Goal: Find specific page/section: Find specific page/section

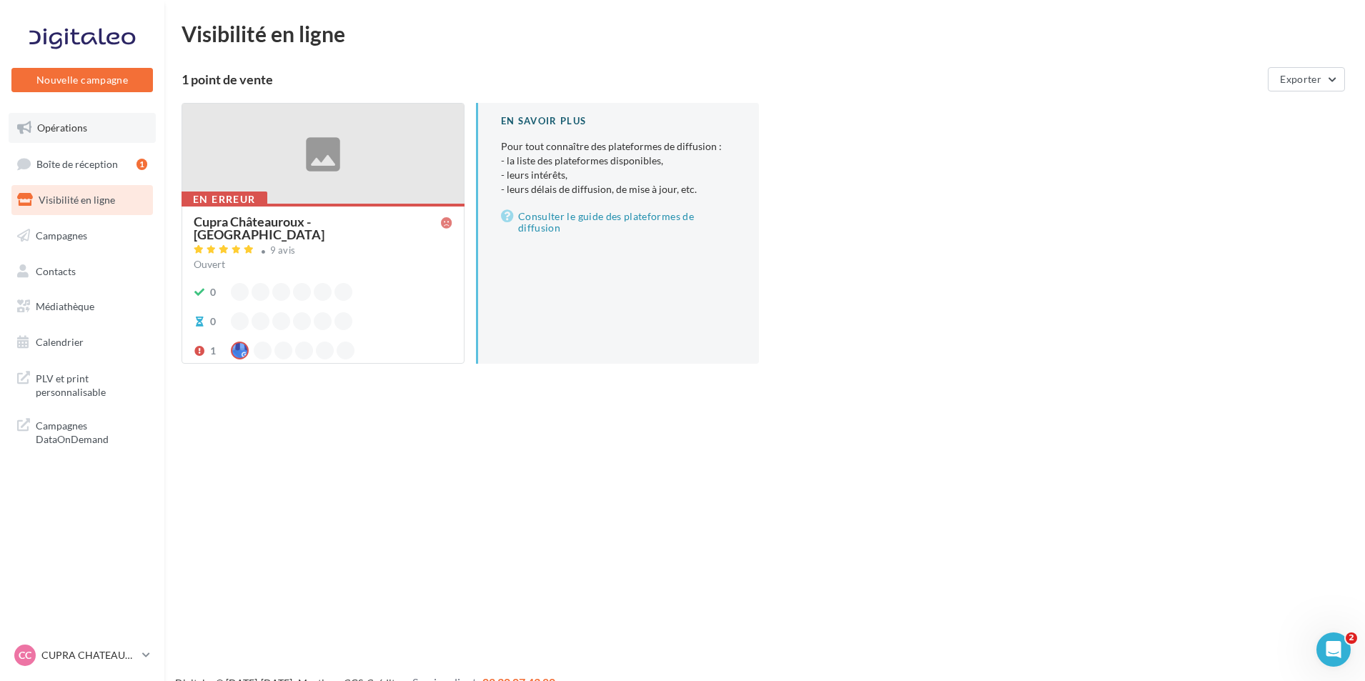
click at [77, 116] on link "Opérations" at bounding box center [82, 128] width 147 height 30
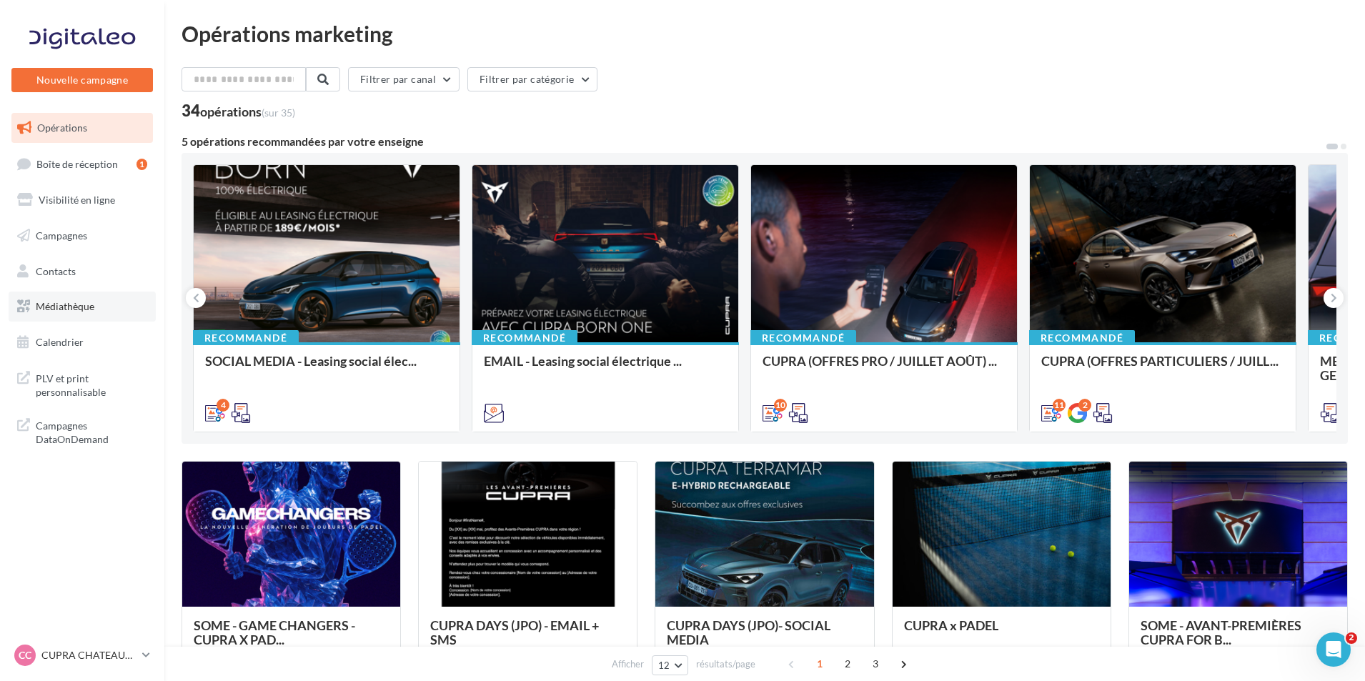
click at [112, 309] on link "Médiathèque" at bounding box center [82, 306] width 147 height 30
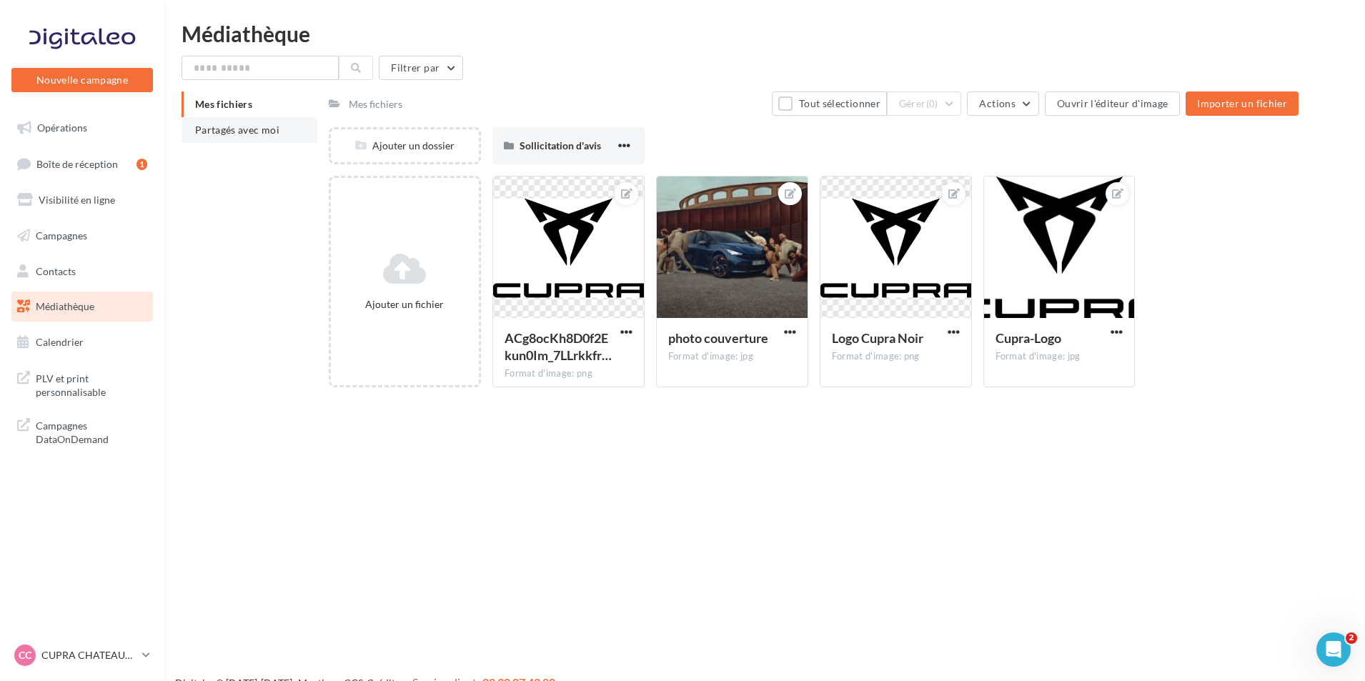
click at [237, 127] on span "Partagés avec moi" at bounding box center [237, 130] width 84 height 12
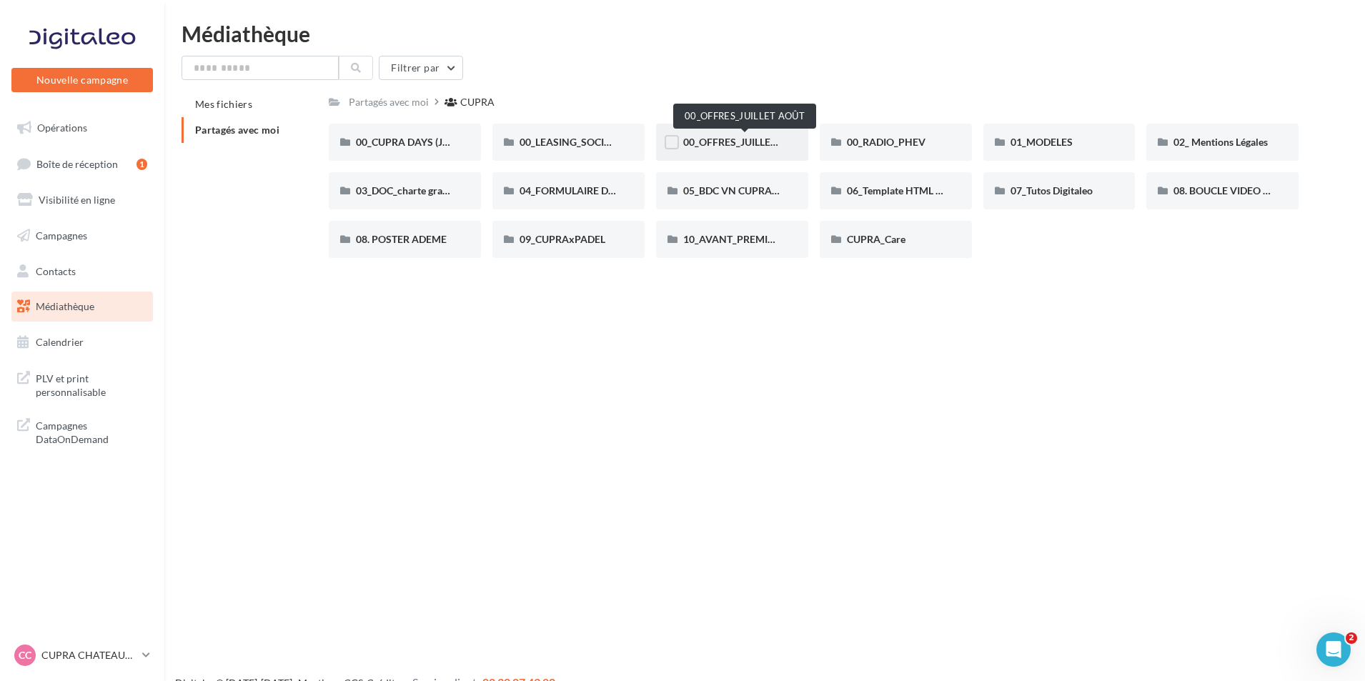
click at [722, 140] on span "00_OFFRES_JUILLET AOÛT" at bounding box center [744, 142] width 123 height 12
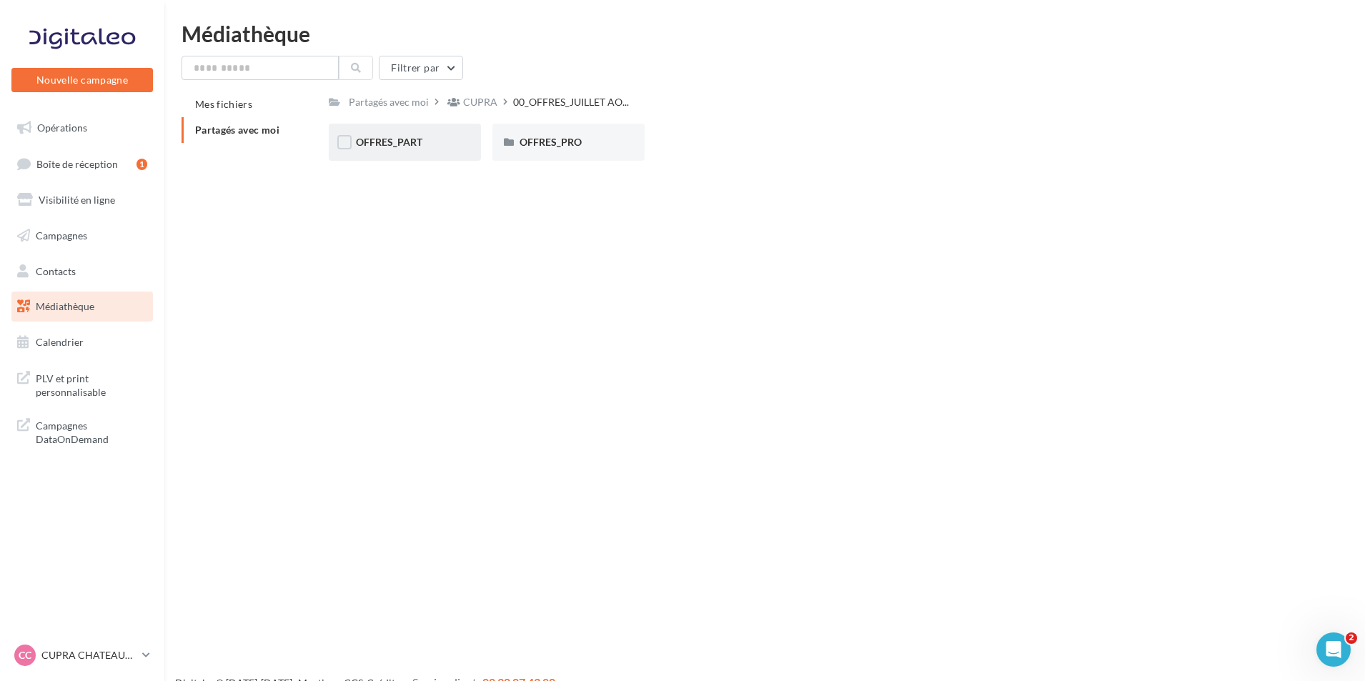
click at [433, 155] on div "OFFRES_PART" at bounding box center [405, 142] width 152 height 37
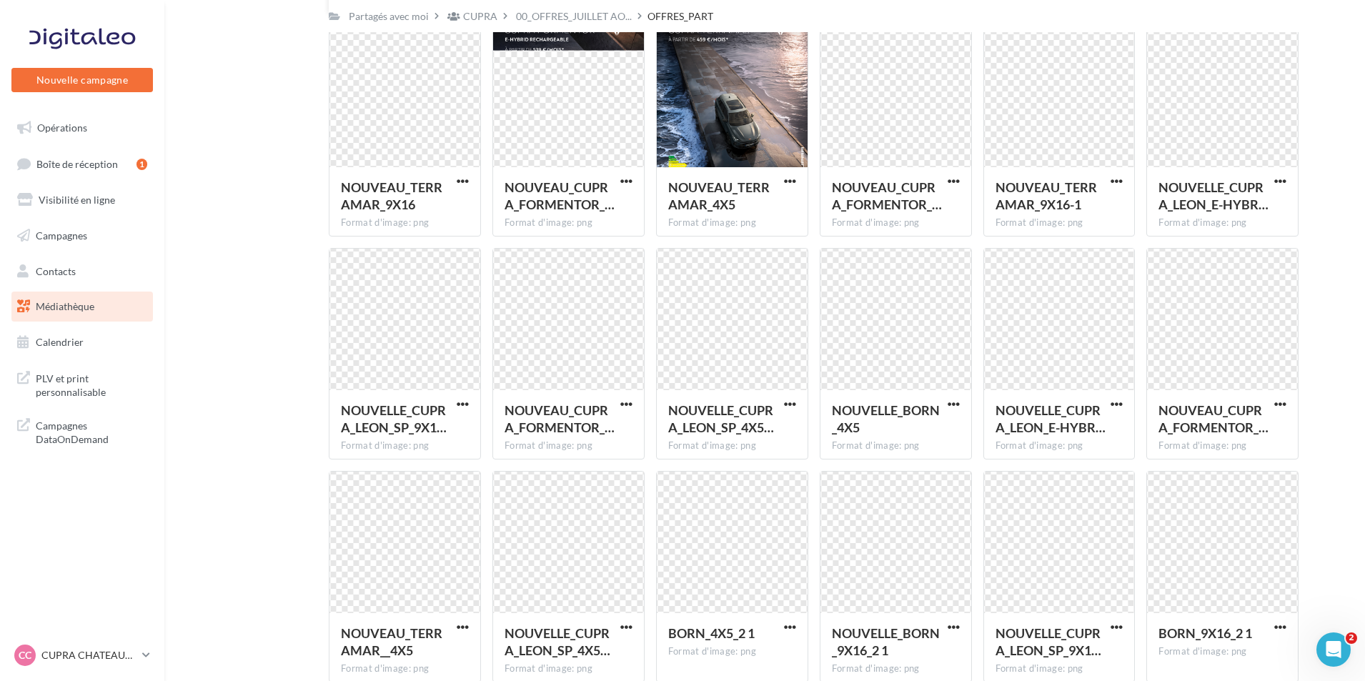
scroll to position [357, 0]
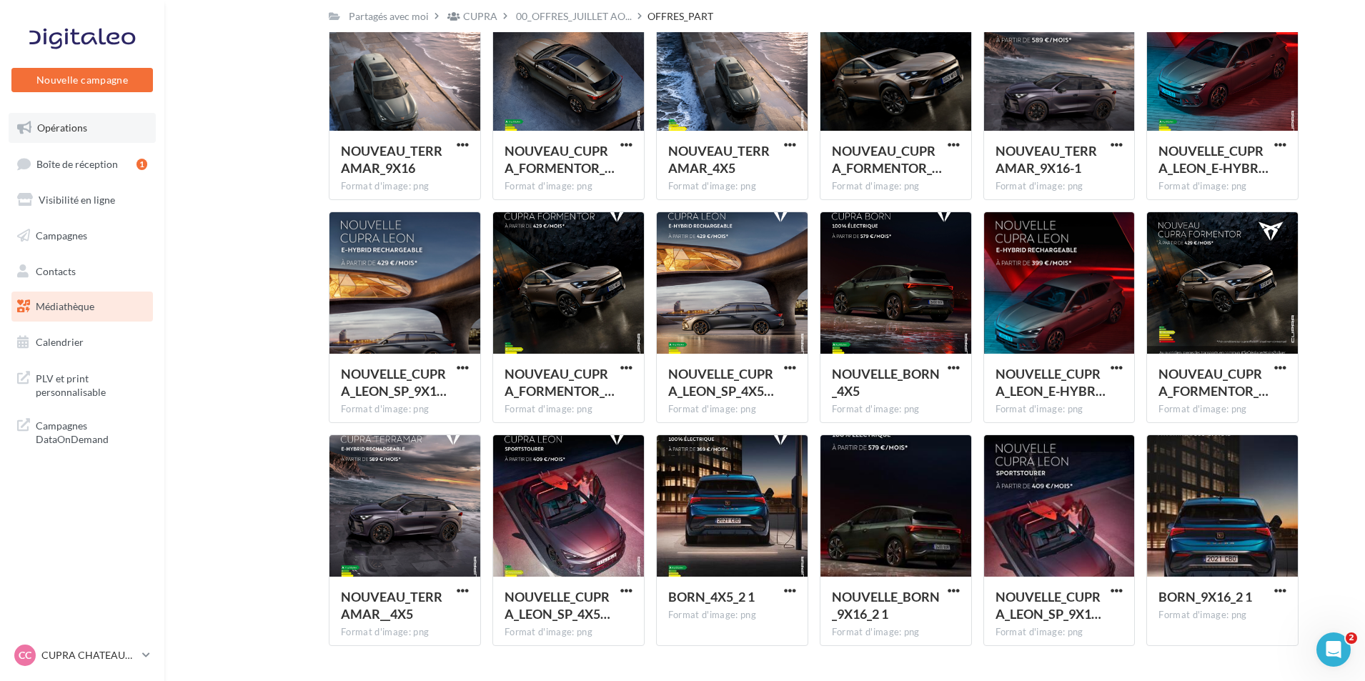
click at [85, 135] on link "Opérations" at bounding box center [82, 128] width 147 height 30
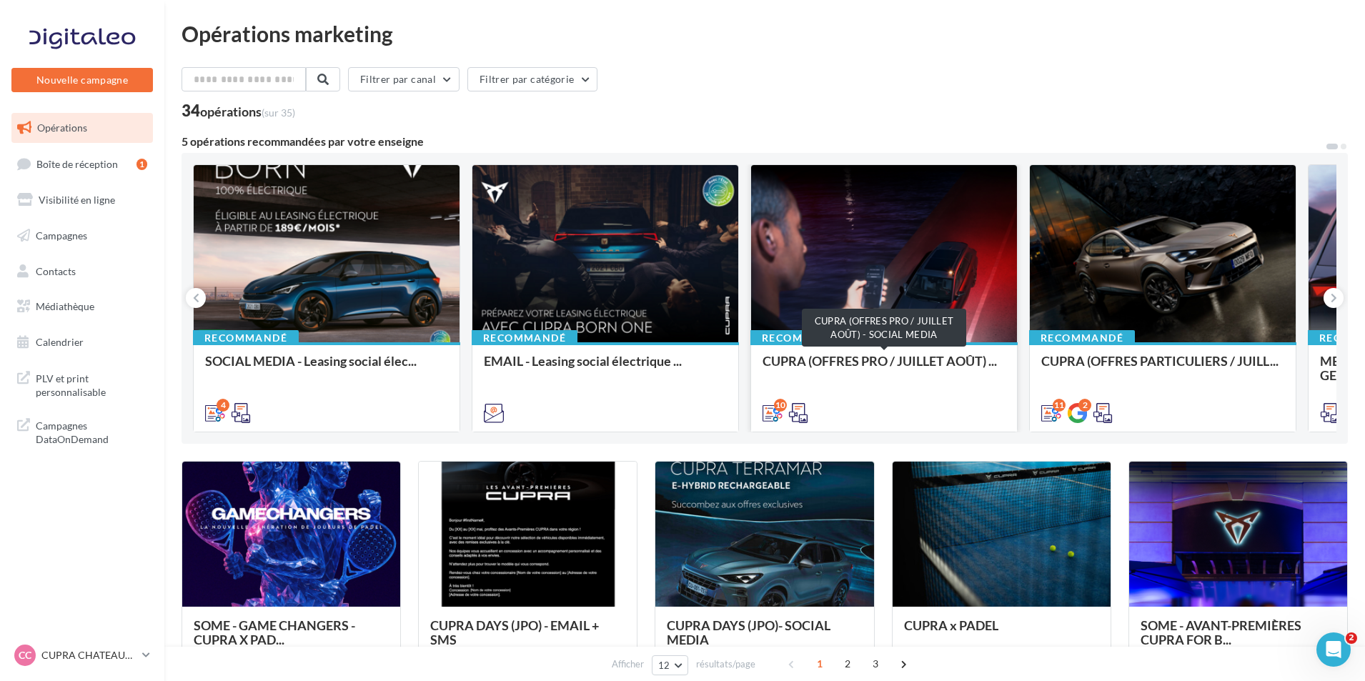
click at [927, 367] on span "CUPRA (OFFRES PRO / JUILLET AOÛT) ..." at bounding box center [879, 361] width 234 height 16
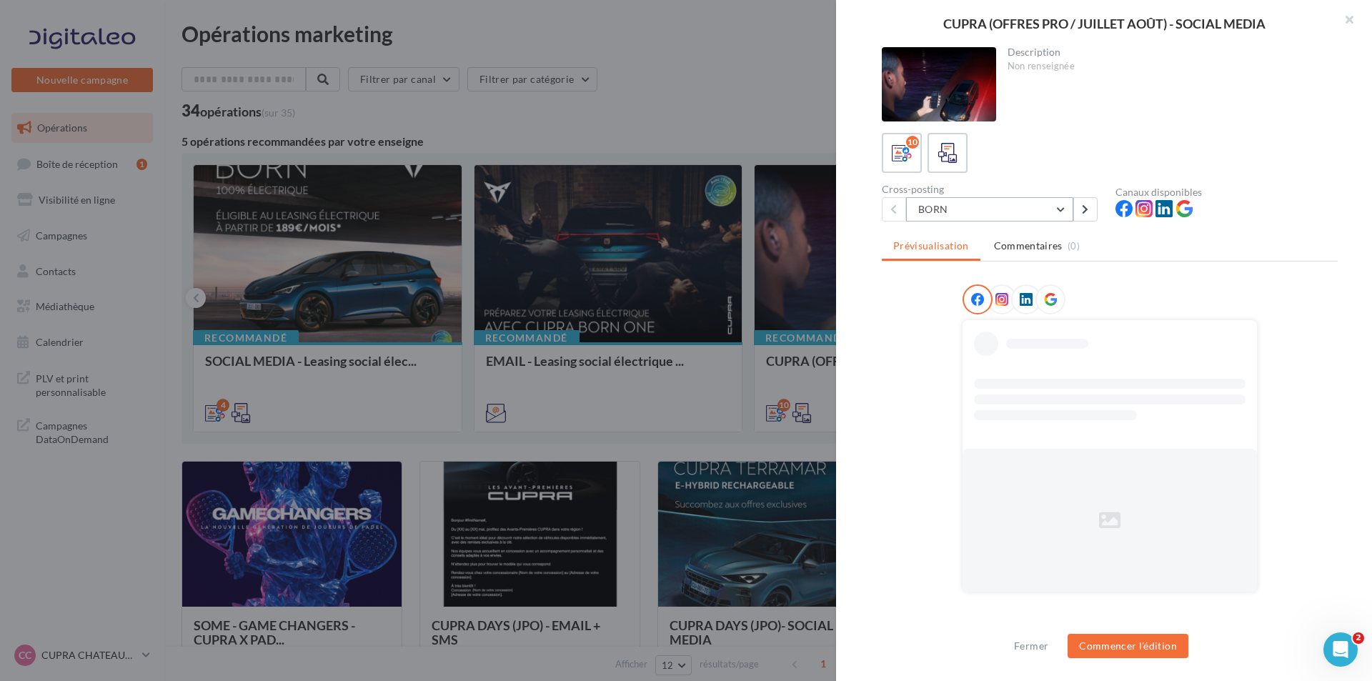
click at [959, 206] on button "BORN" at bounding box center [989, 209] width 167 height 24
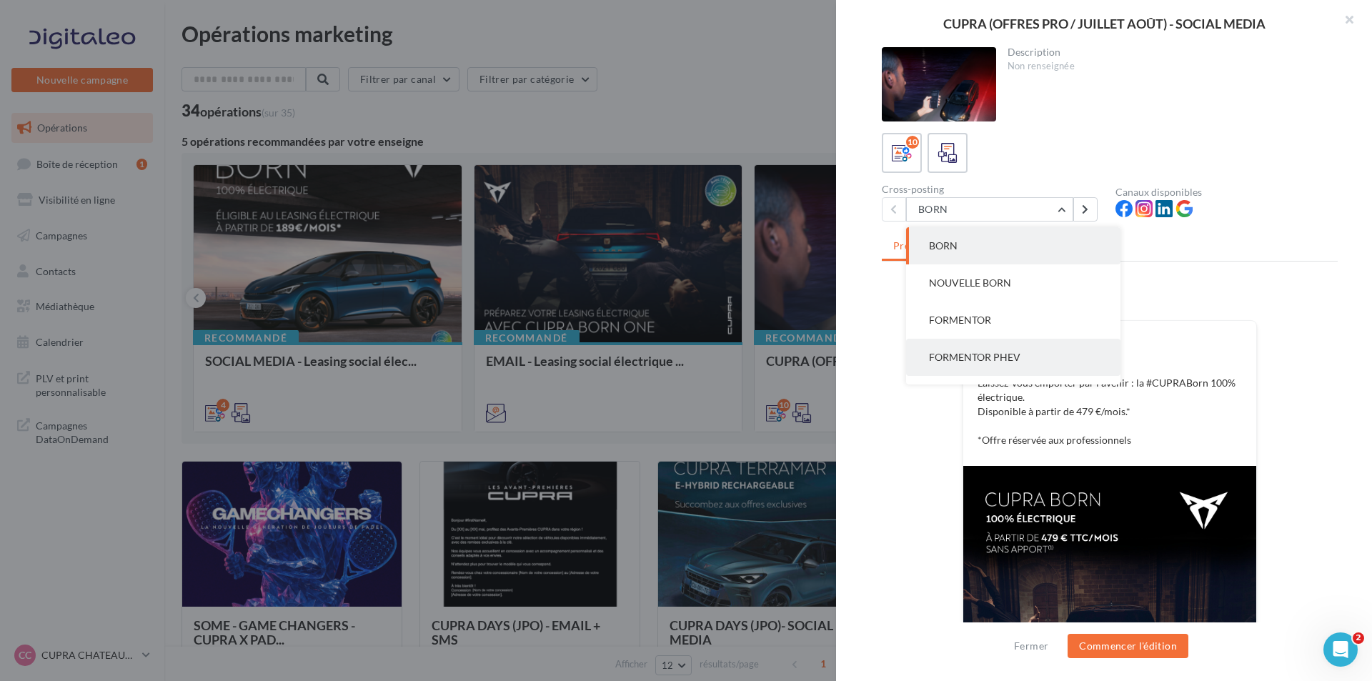
click at [986, 360] on span "FORMENTOR PHEV" at bounding box center [974, 357] width 91 height 12
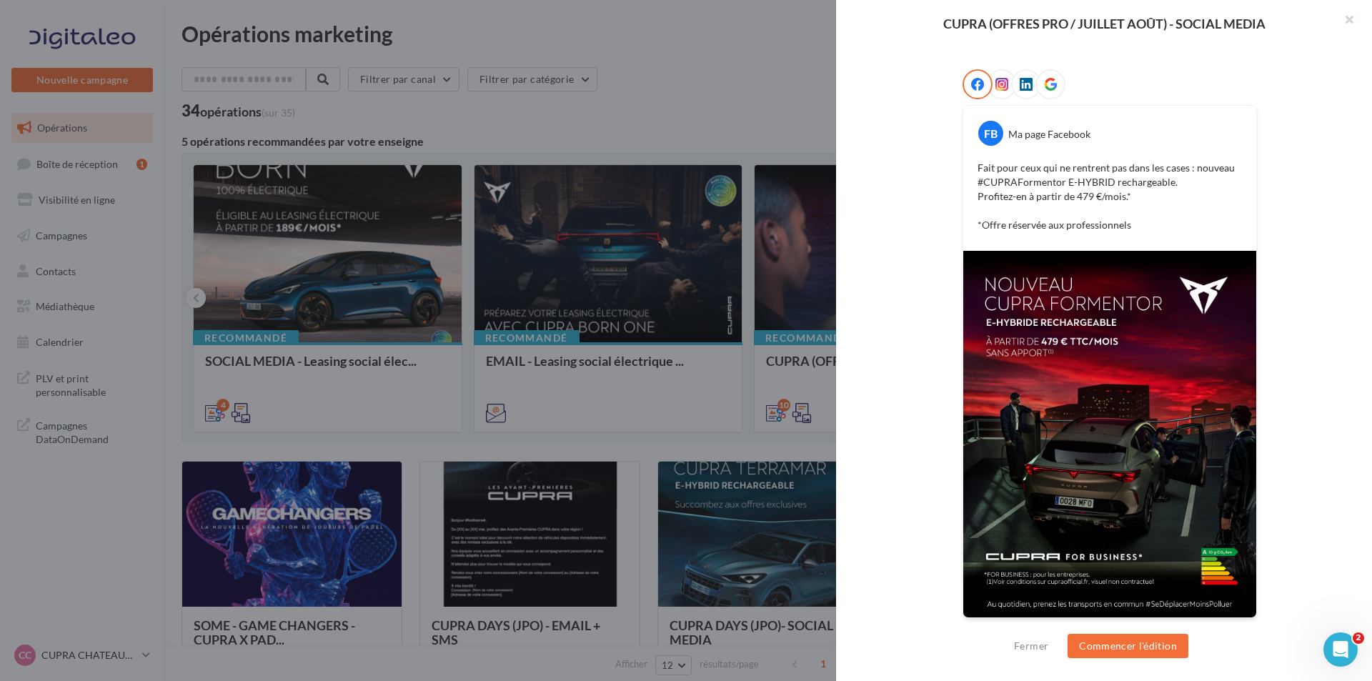
scroll to position [216, 0]
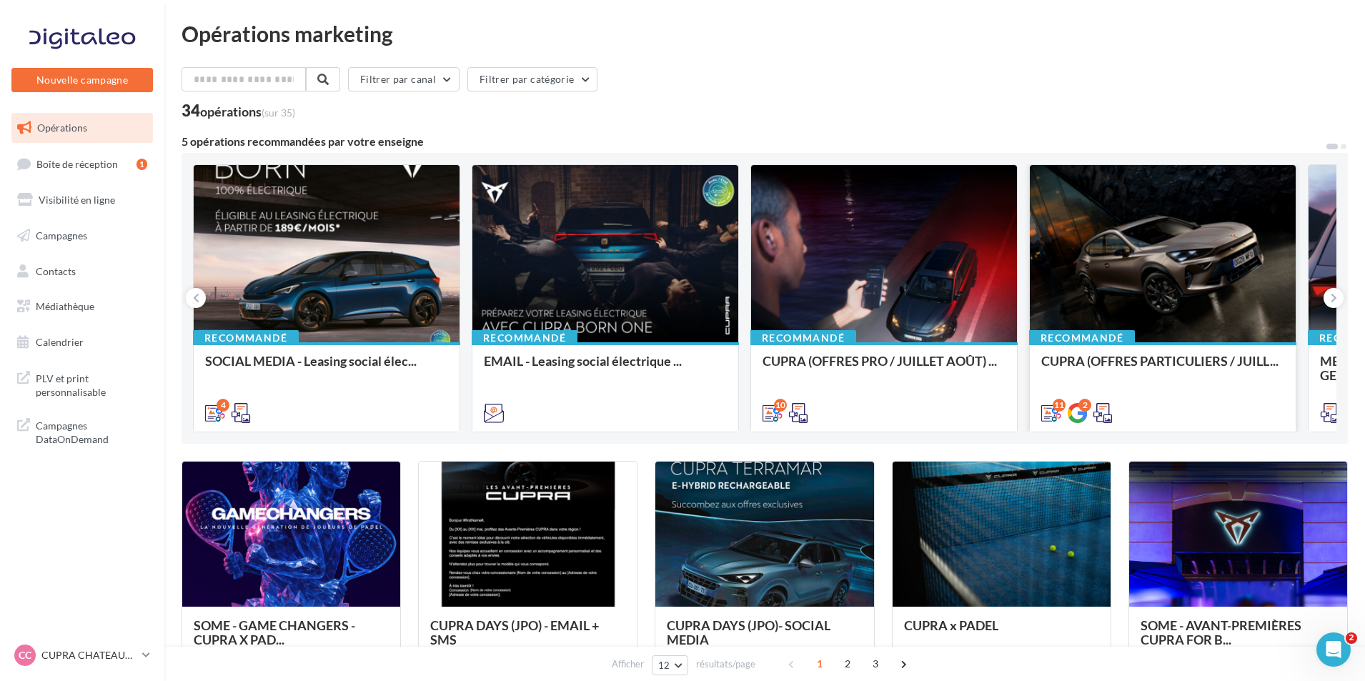
click at [1127, 351] on div "Recommandé CUPRA (OFFRES PARTICULIERS / JUILL..." at bounding box center [1163, 386] width 266 height 88
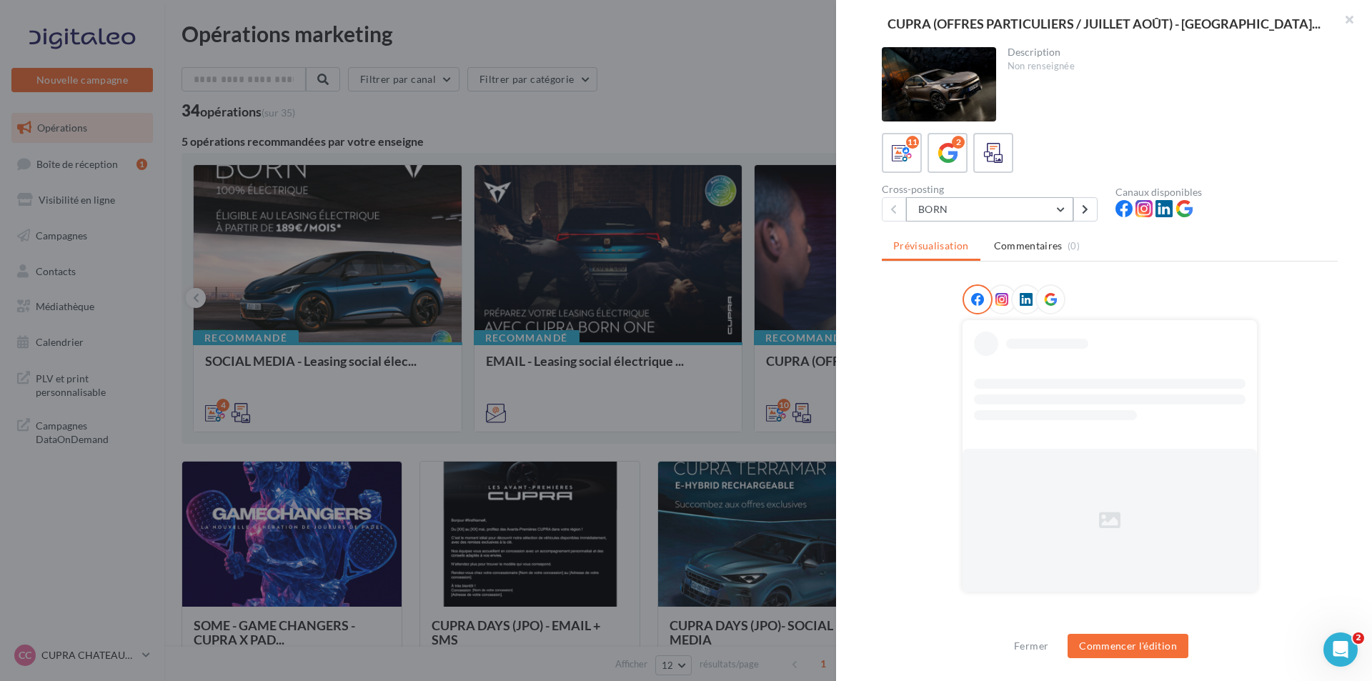
click at [1015, 208] on button "BORN" at bounding box center [989, 209] width 167 height 24
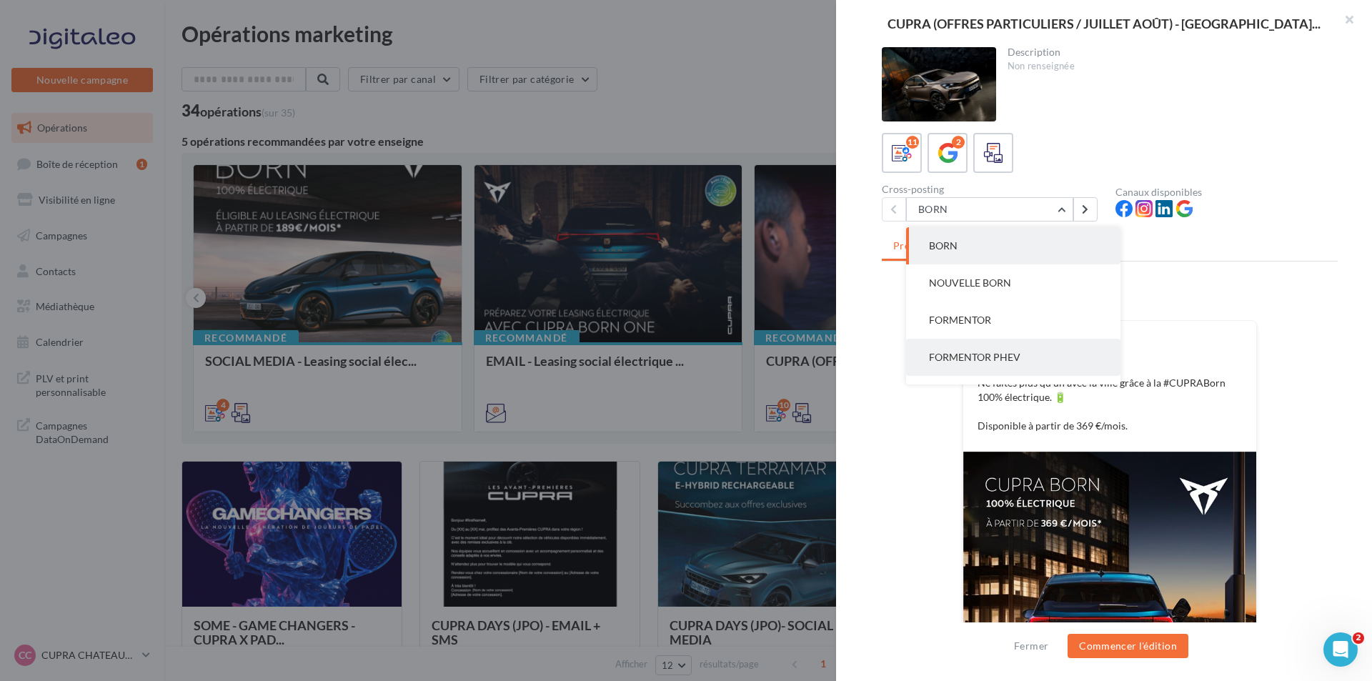
click at [1013, 365] on button "FORMENTOR PHEV" at bounding box center [1013, 357] width 214 height 37
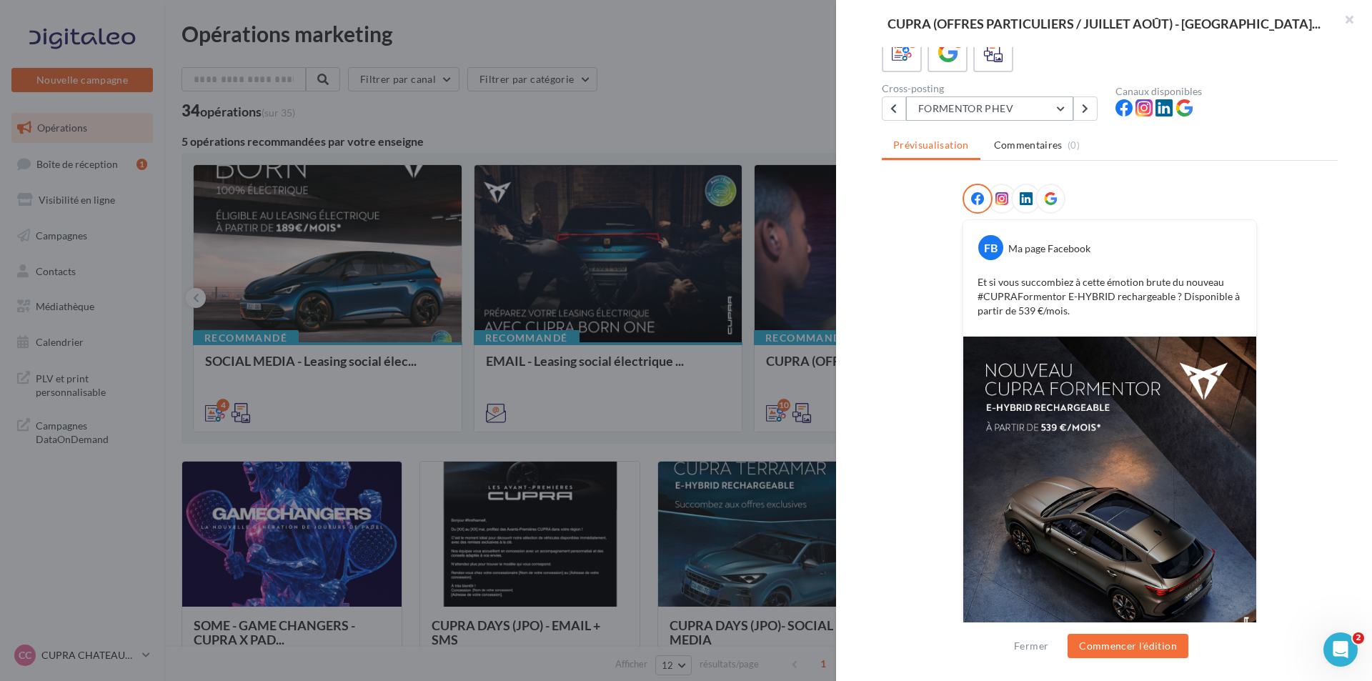
scroll to position [0, 0]
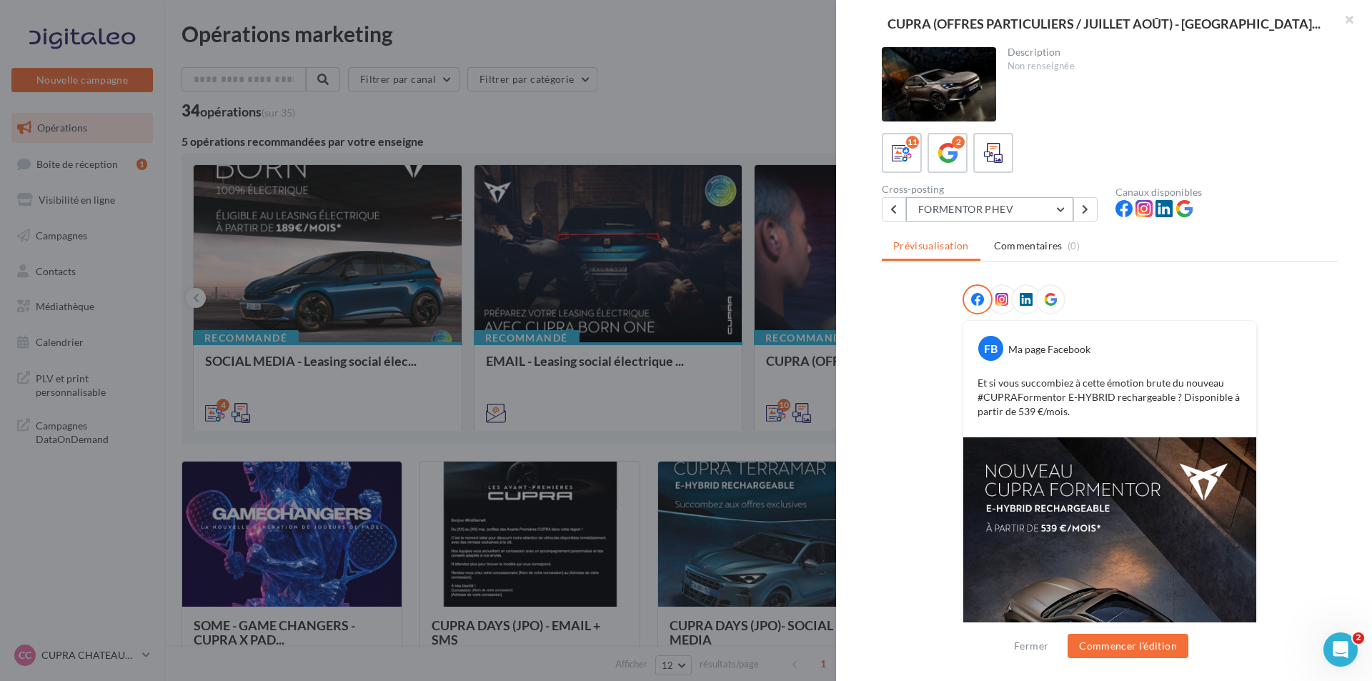
click at [1031, 214] on button "FORMENTOR PHEV" at bounding box center [989, 209] width 167 height 24
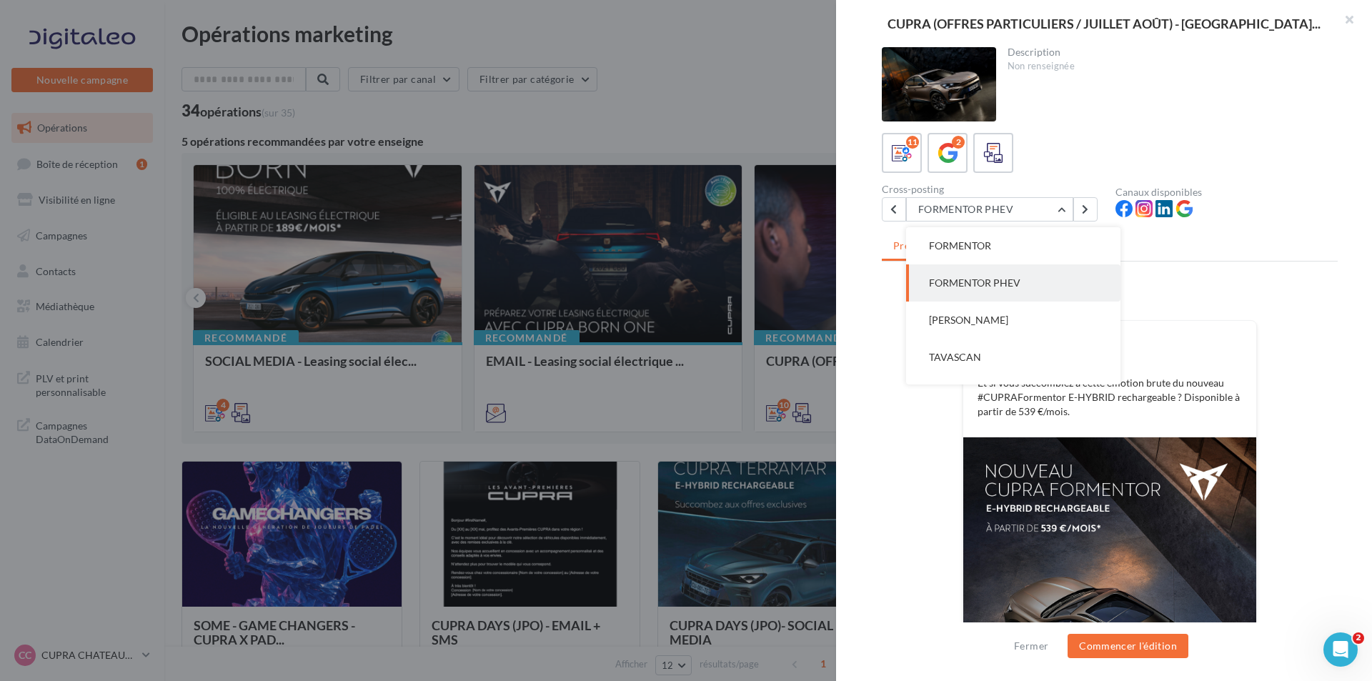
click at [1190, 294] on div at bounding box center [1109, 302] width 294 height 36
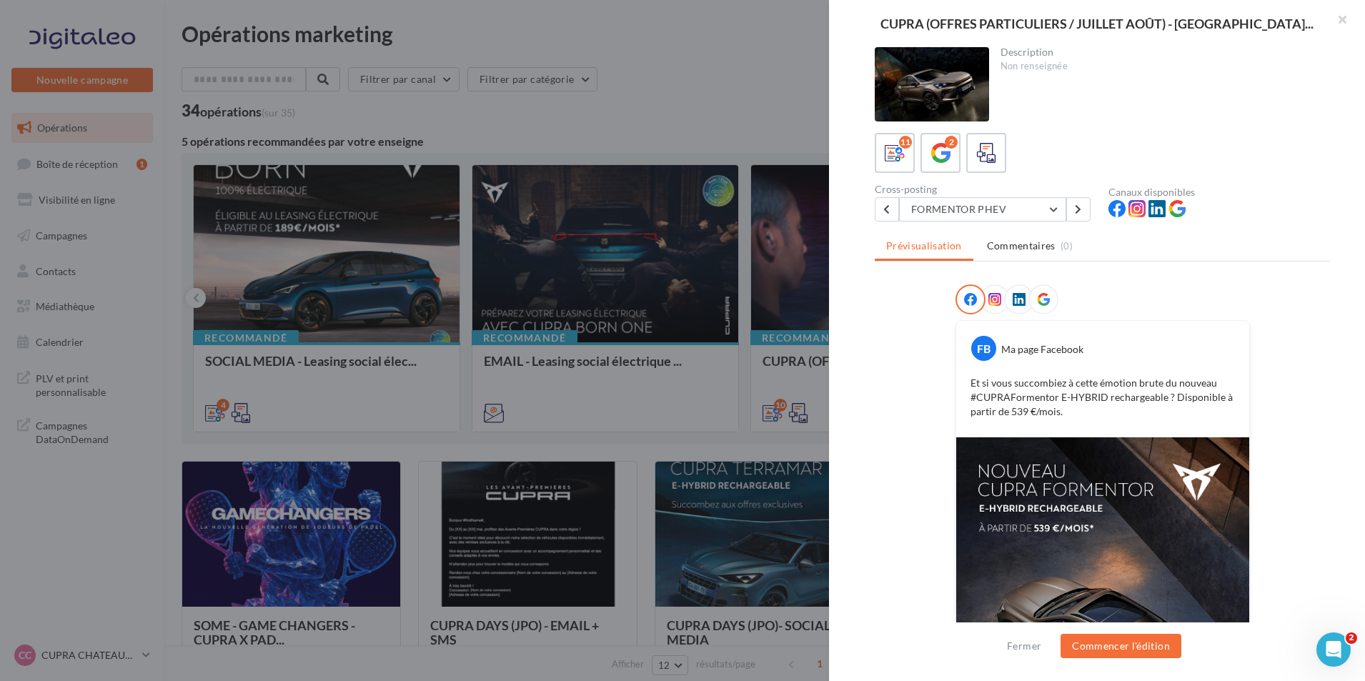
click at [733, 464] on div at bounding box center [682, 340] width 1365 height 681
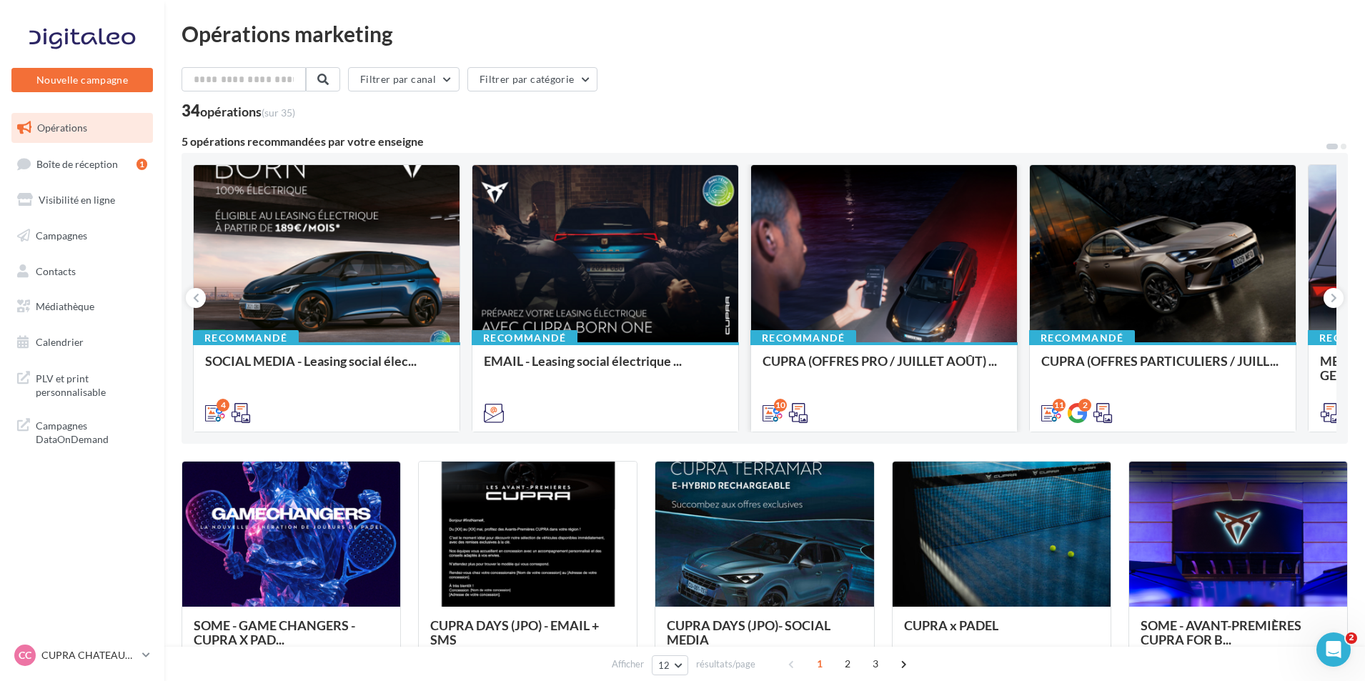
click at [914, 369] on div "CUPRA (OFFRES PRO / JUILLET AOÛT) ..." at bounding box center [883, 368] width 243 height 29
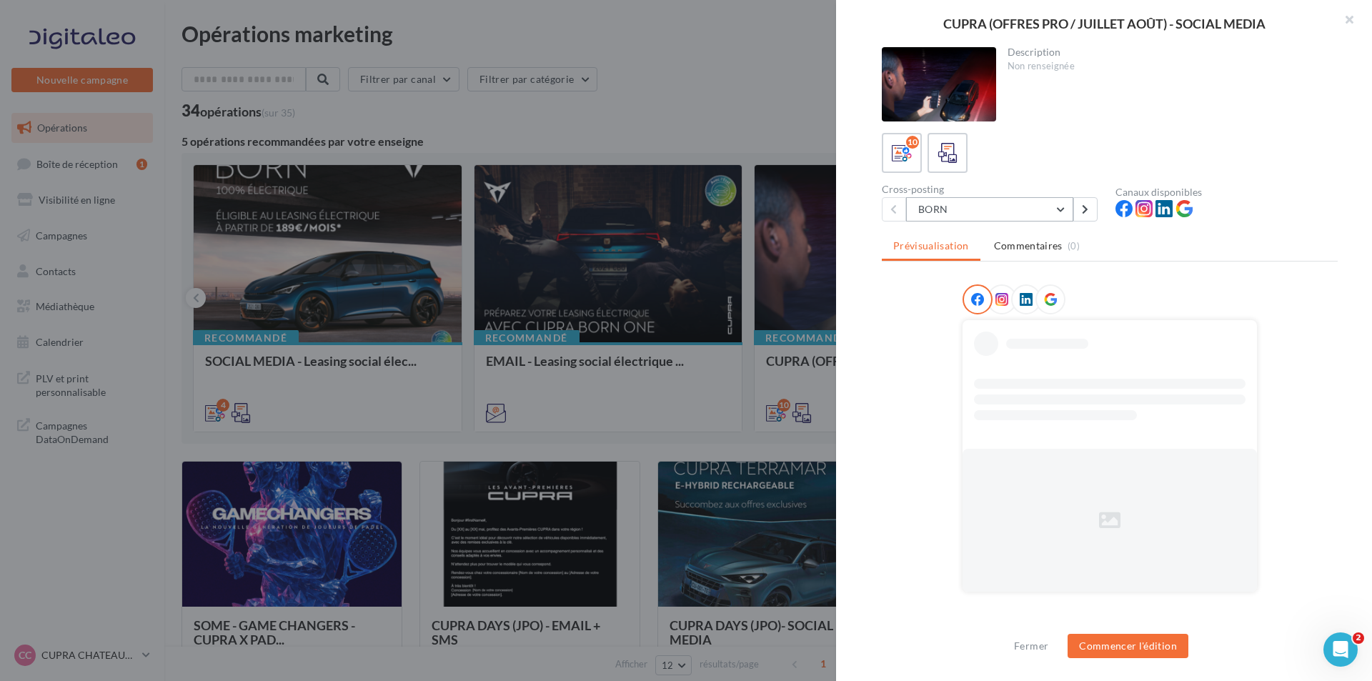
click at [1017, 214] on button "BORN" at bounding box center [989, 209] width 167 height 24
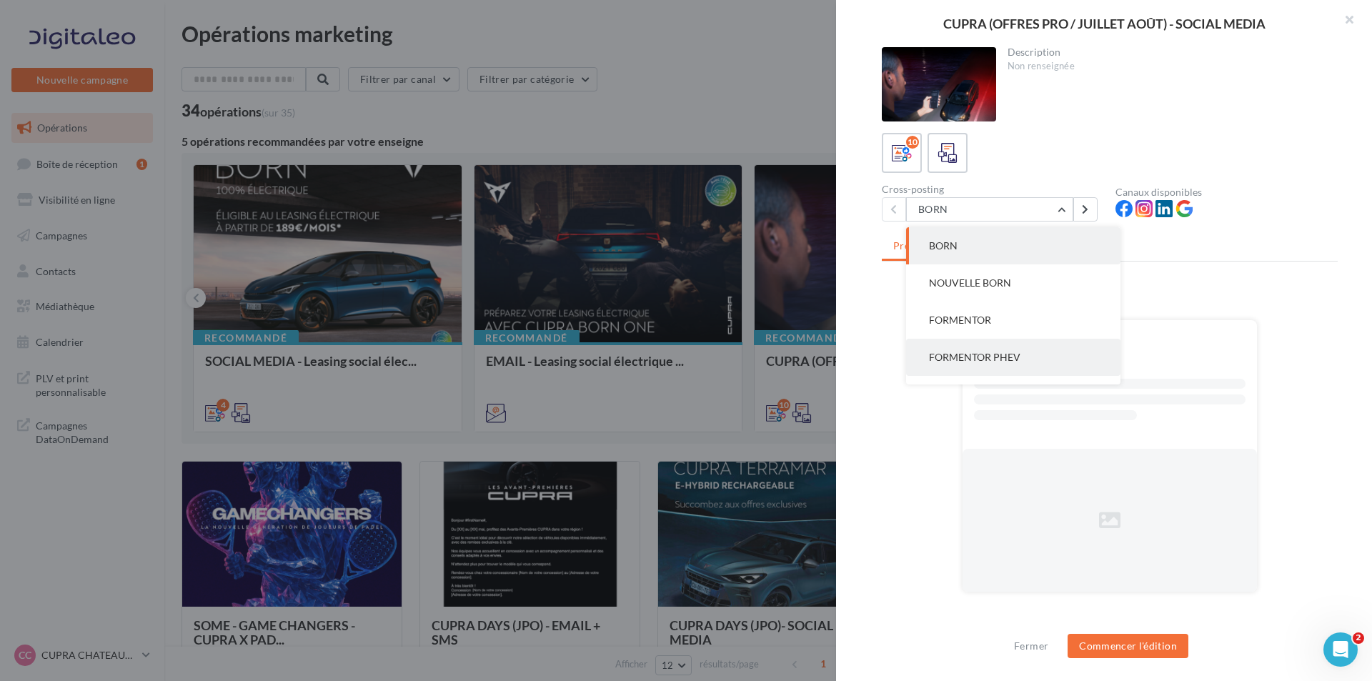
click at [1010, 358] on span "FORMENTOR PHEV" at bounding box center [974, 357] width 91 height 12
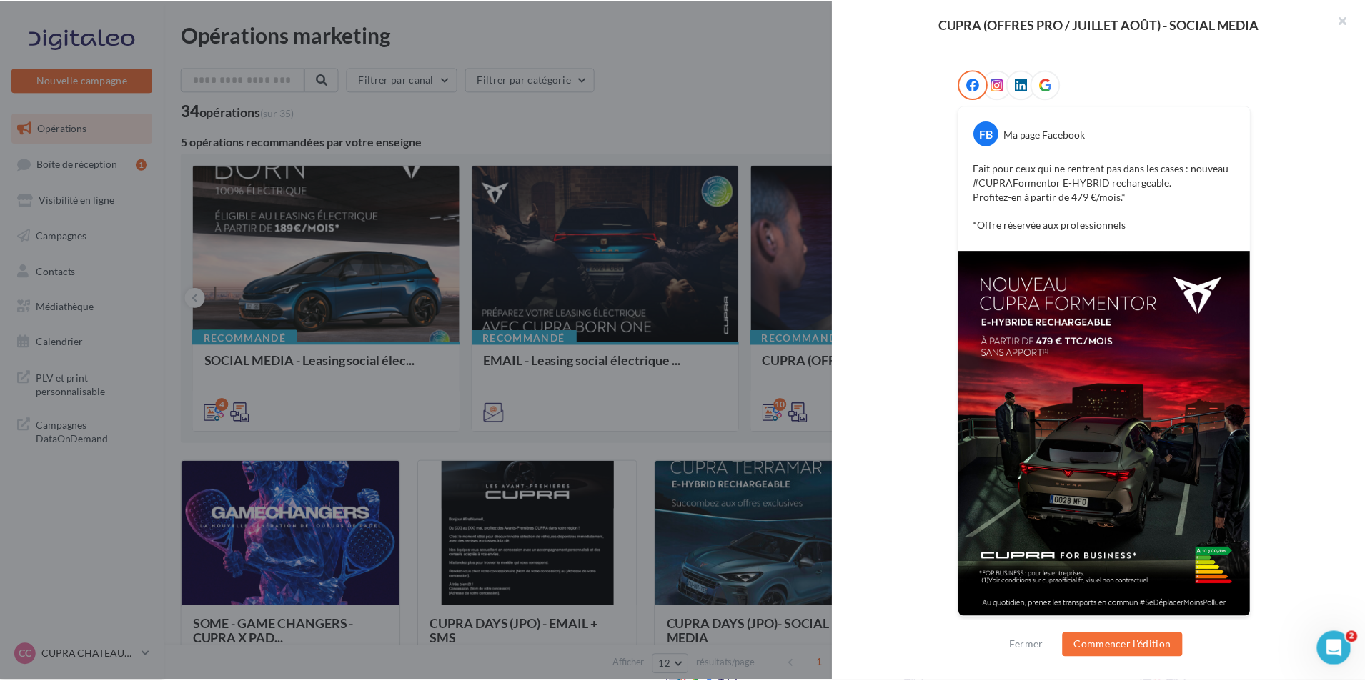
scroll to position [216, 0]
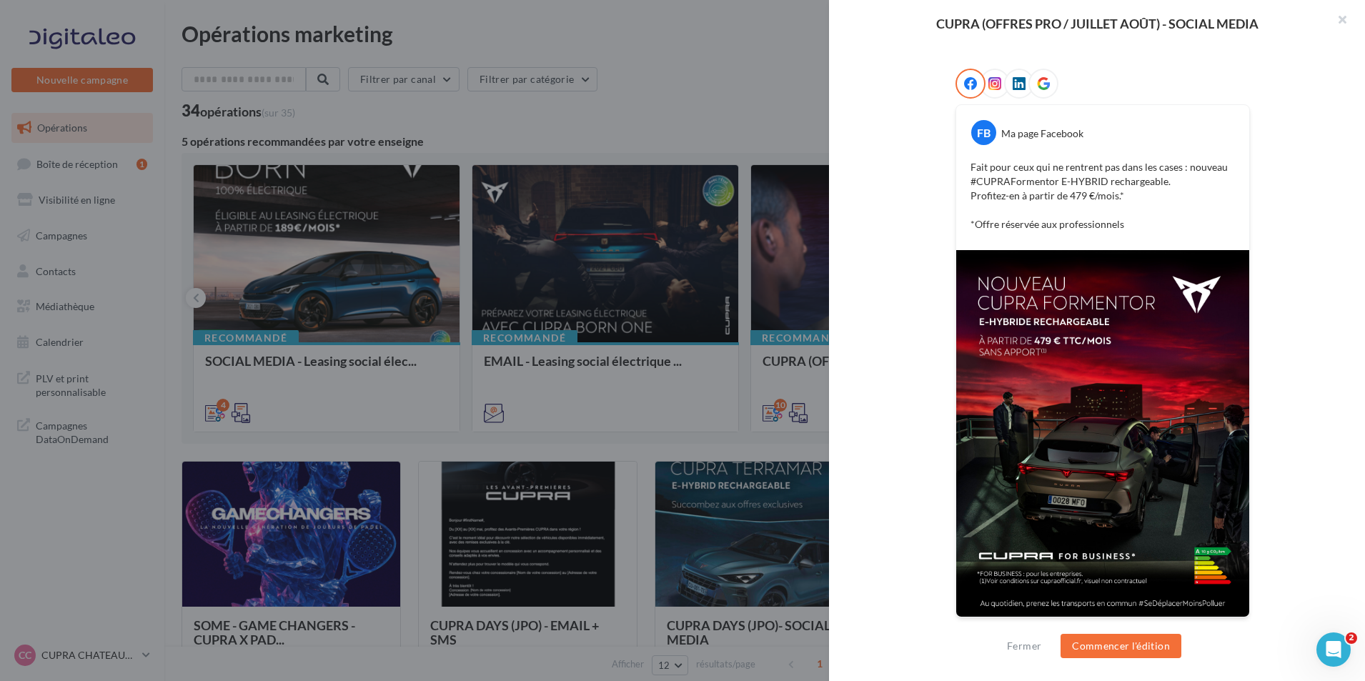
click at [787, 224] on div at bounding box center [682, 340] width 1365 height 681
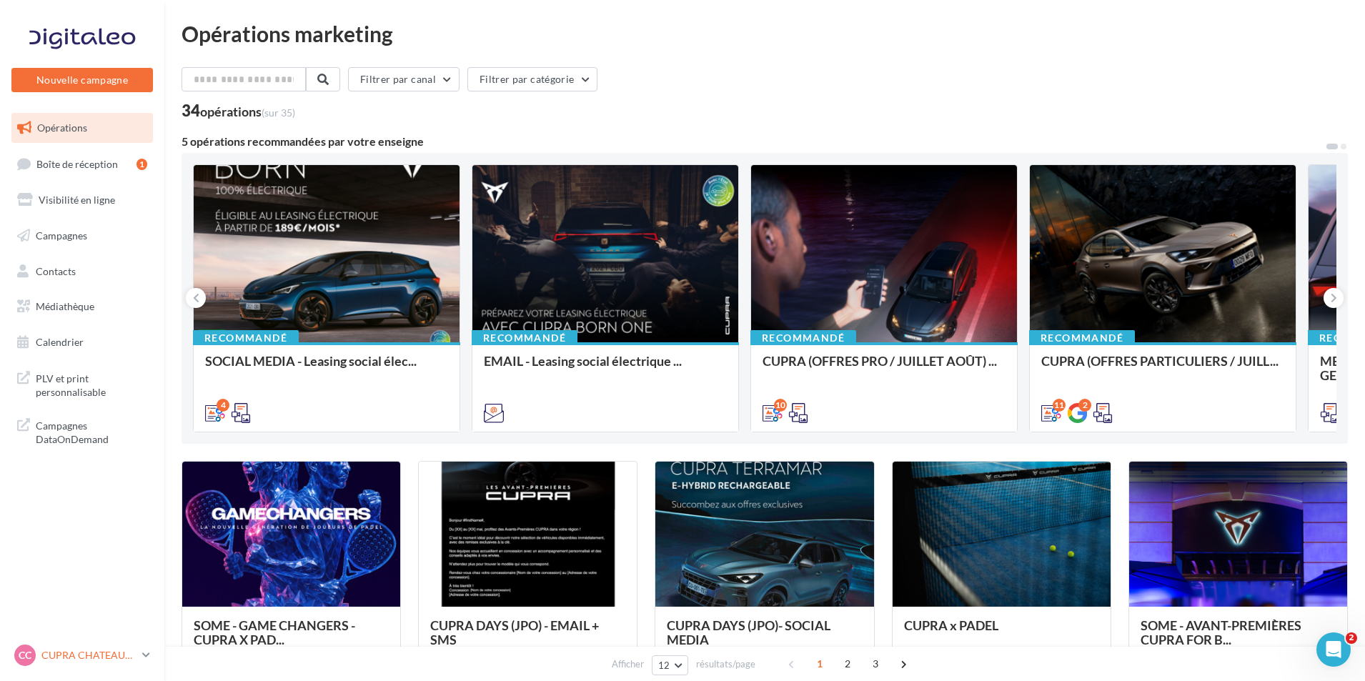
click at [118, 649] on p "CUPRA CHATEAUROUX" at bounding box center [88, 655] width 95 height 14
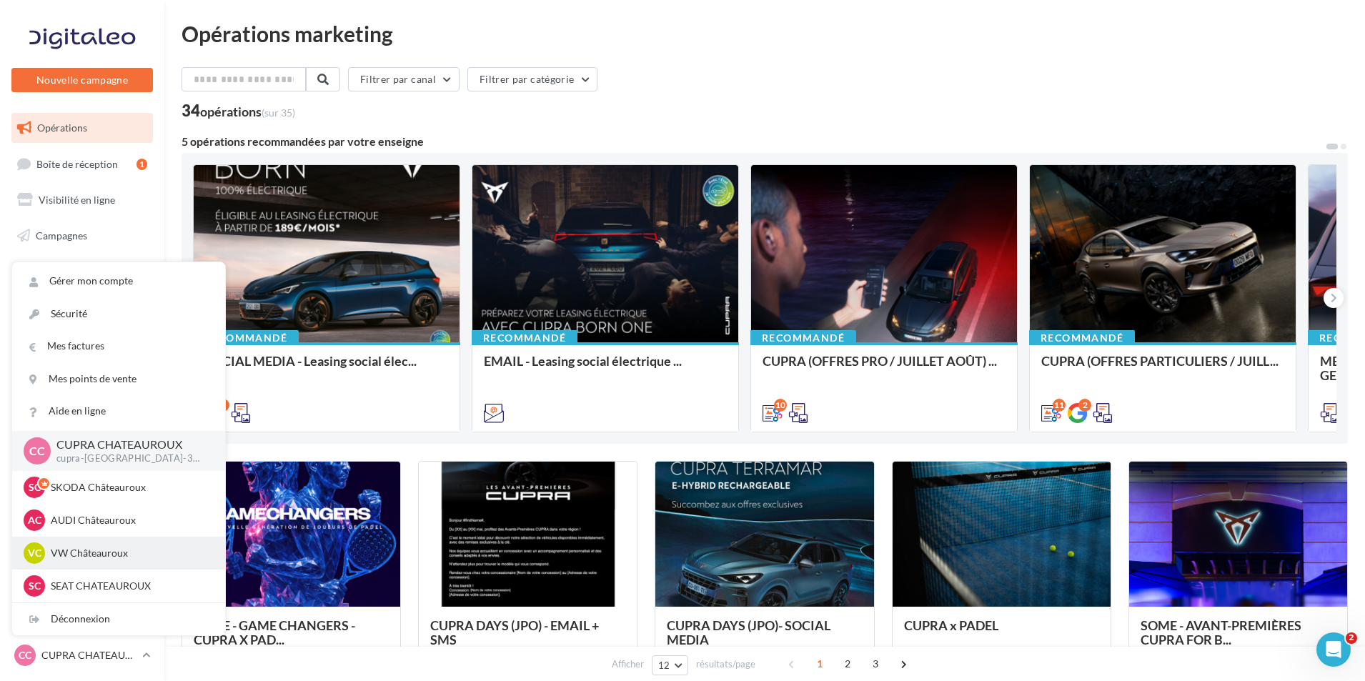
click at [140, 549] on p "VW Châteauroux" at bounding box center [129, 553] width 157 height 14
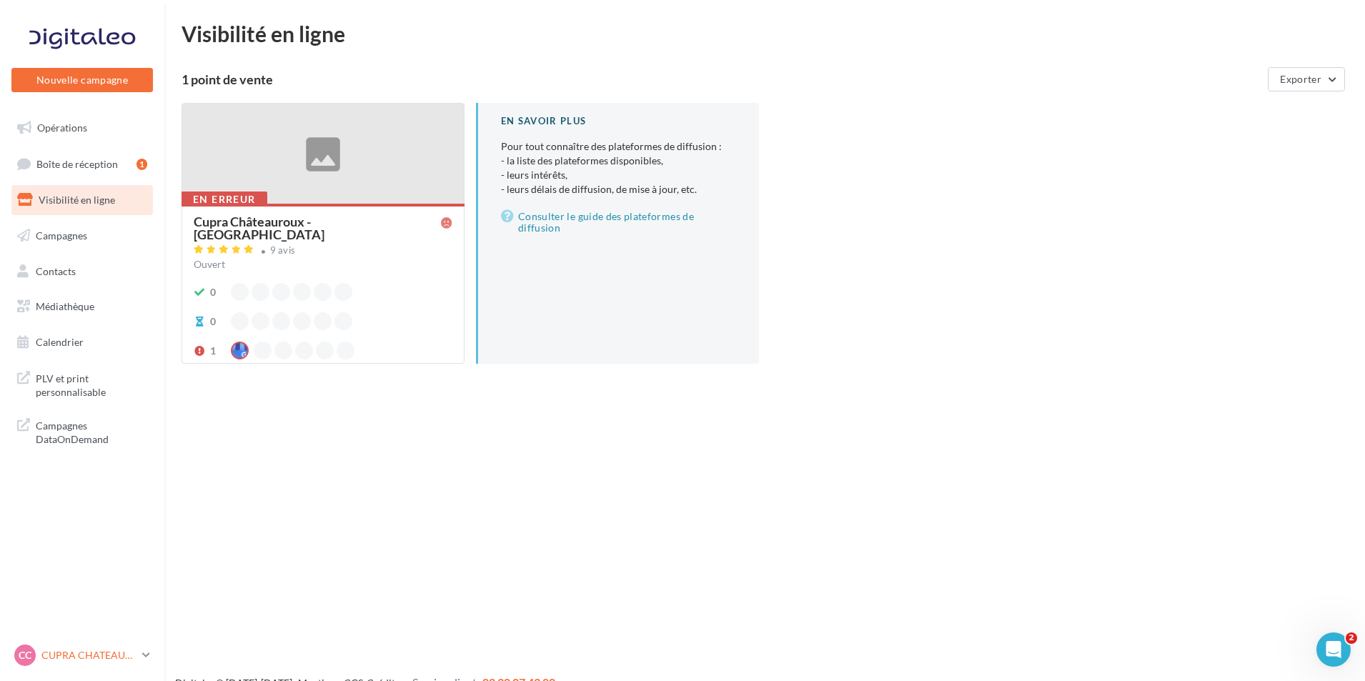
click at [81, 660] on p "CUPRA CHATEAUROUX" at bounding box center [88, 655] width 95 height 14
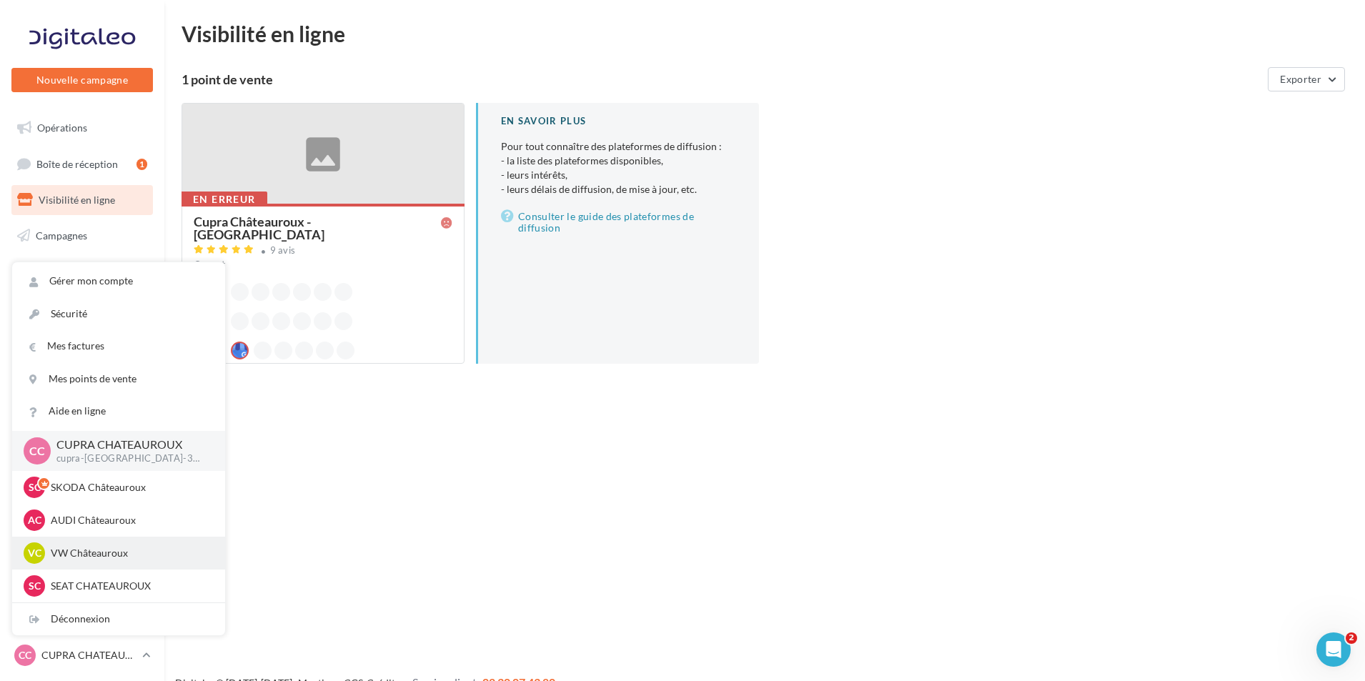
scroll to position [99, 0]
click at [138, 566] on div "GS Garage Saint [PERSON_NAME] ggestchristophe" at bounding box center [118, 553] width 213 height 33
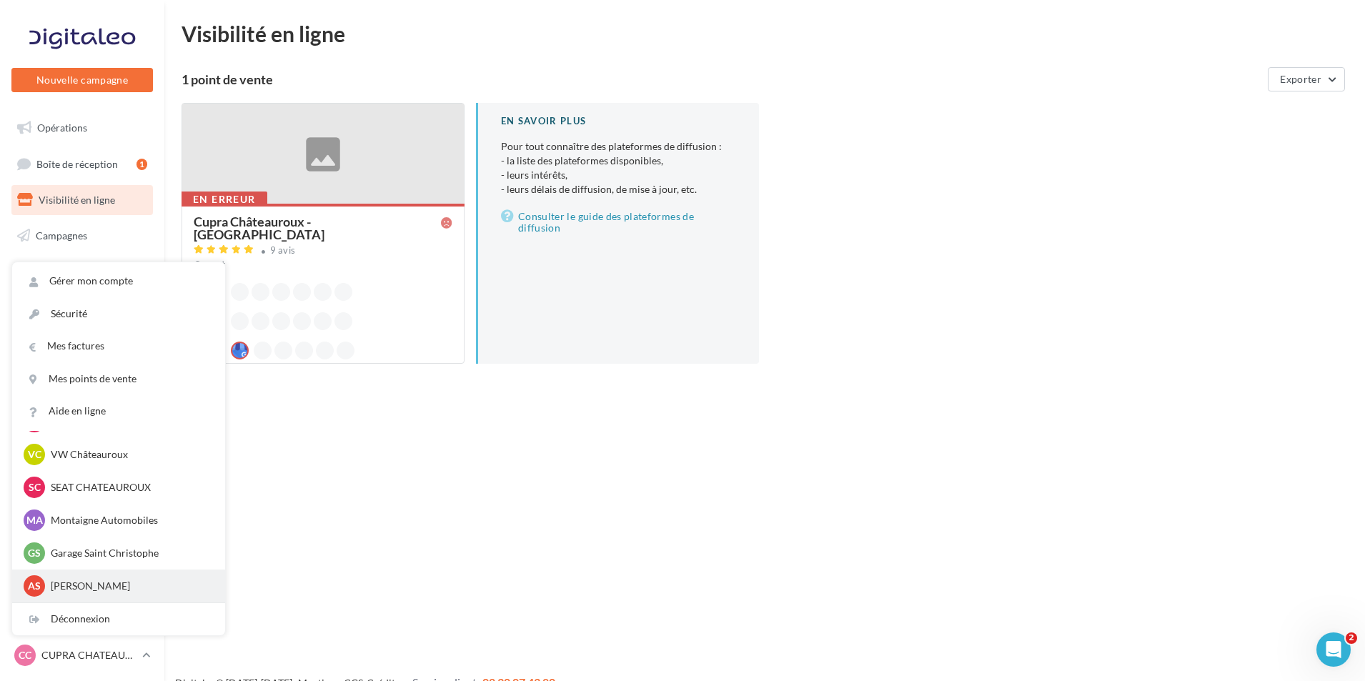
click at [129, 584] on p "[PERSON_NAME]" at bounding box center [129, 586] width 157 height 14
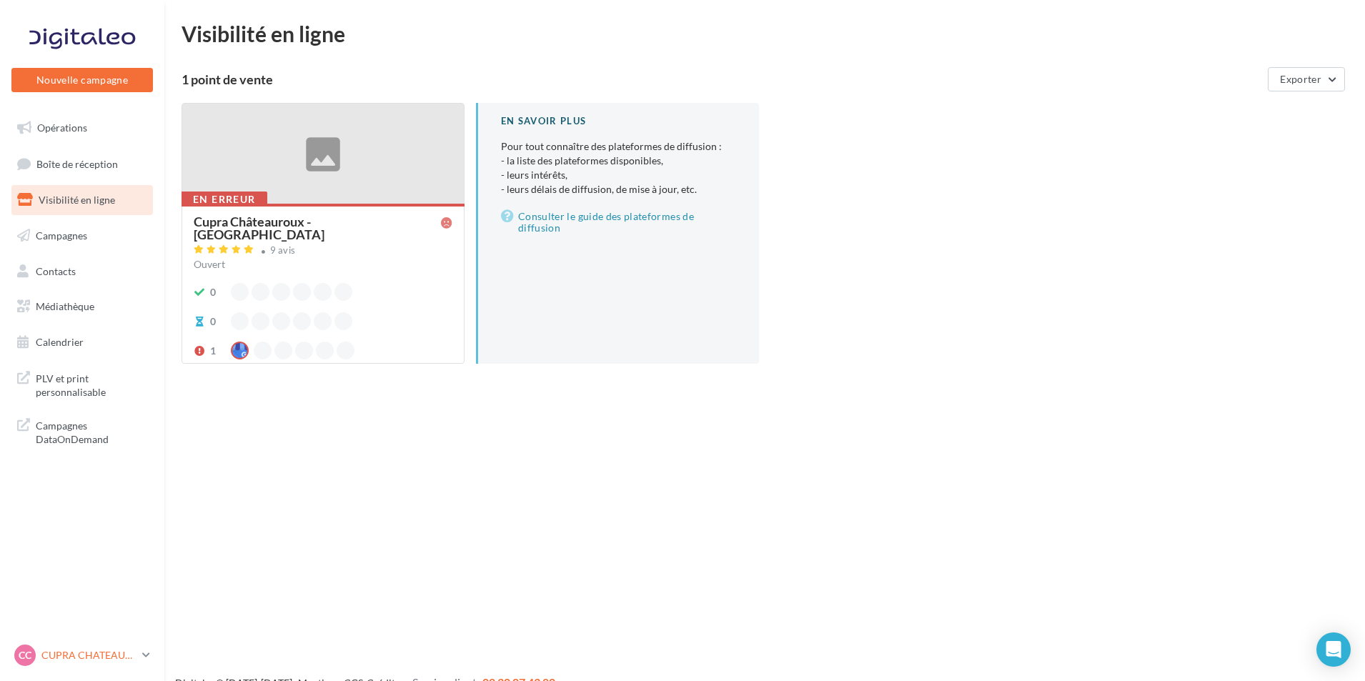
click at [119, 652] on p "CUPRA CHATEAUROUX" at bounding box center [88, 655] width 95 height 14
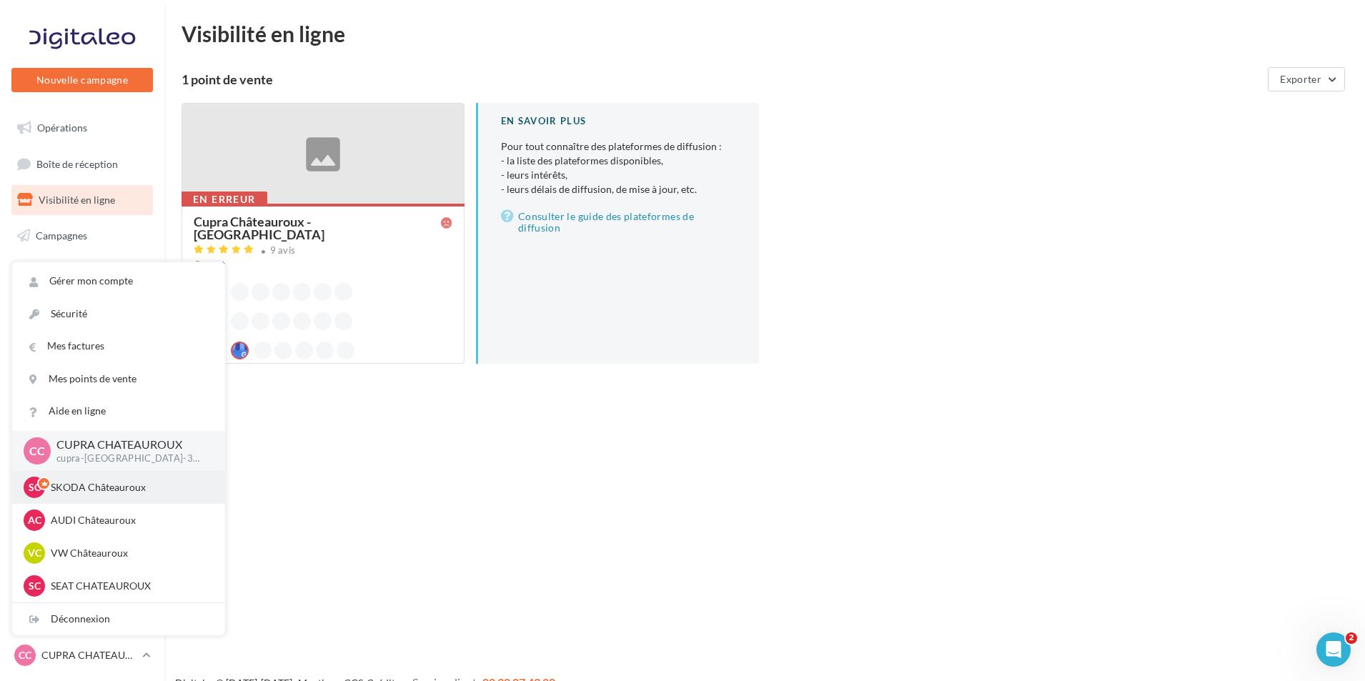
click at [127, 485] on p "SKODA Châteauroux" at bounding box center [129, 487] width 157 height 14
